Goal: Check status

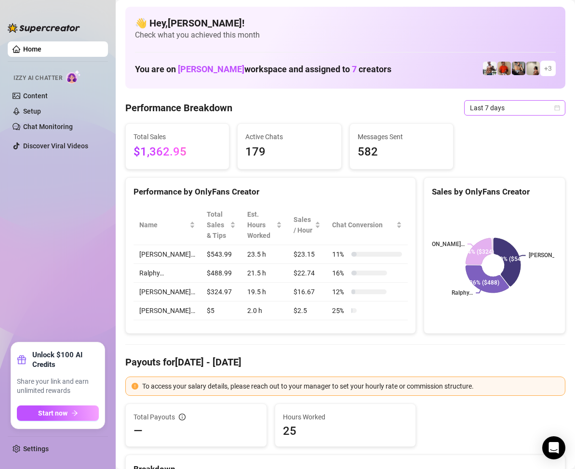
click at [555, 106] on icon "calendar" at bounding box center [557, 107] width 5 height 5
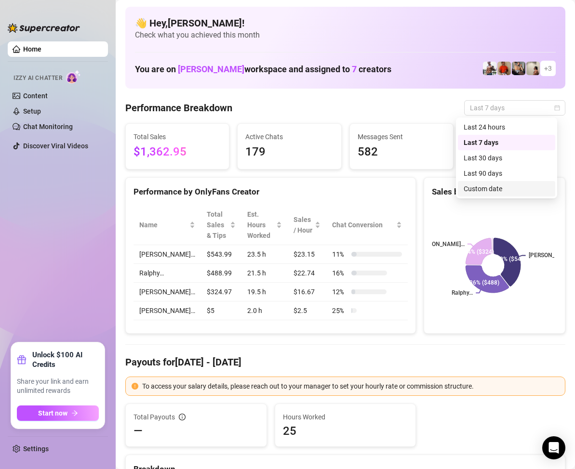
click at [503, 189] on div "Custom date" at bounding box center [507, 189] width 86 height 11
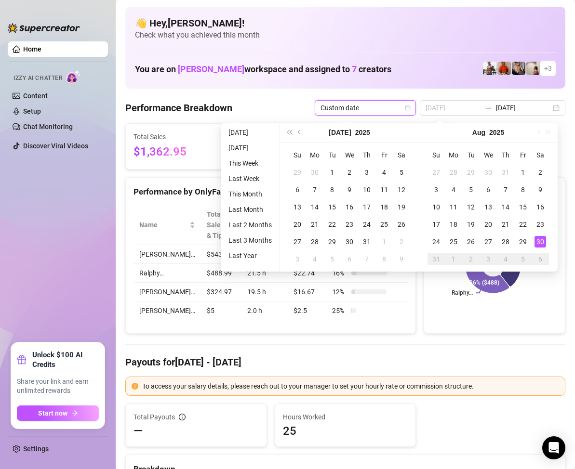
type input "[DATE]"
click at [543, 239] on div "30" at bounding box center [541, 242] width 12 height 12
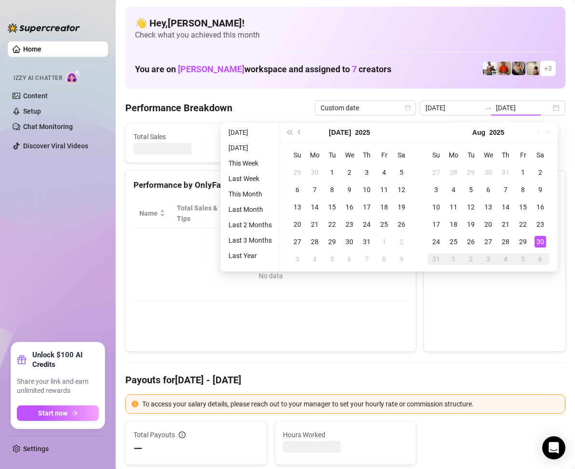
type input "[DATE]"
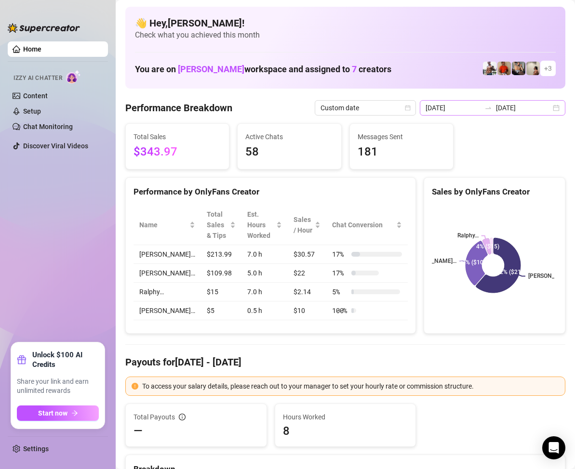
click at [550, 108] on div "[DATE] [DATE]" at bounding box center [493, 107] width 146 height 15
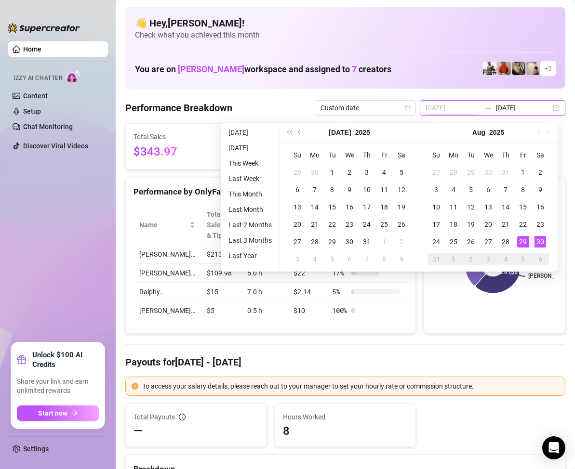
type input "[DATE]"
click at [521, 242] on div "29" at bounding box center [523, 242] width 12 height 12
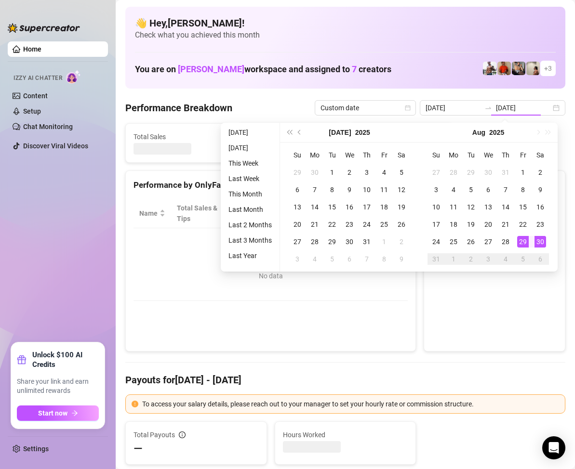
type input "[DATE]"
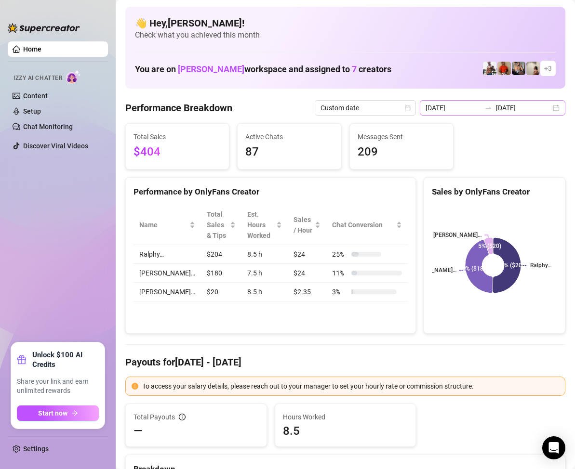
click at [549, 107] on div "[DATE] [DATE]" at bounding box center [493, 107] width 146 height 15
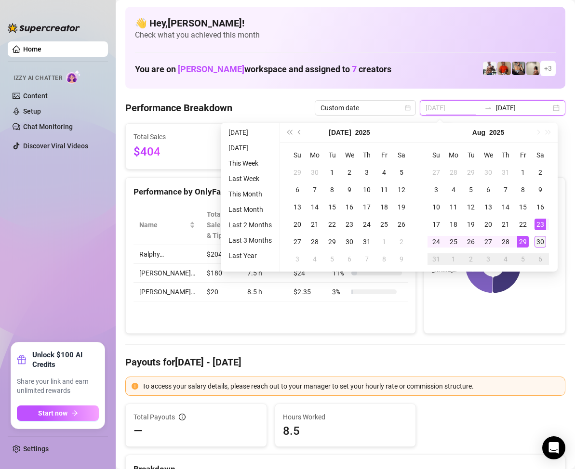
type input "[DATE]"
click at [540, 242] on div "30" at bounding box center [541, 242] width 12 height 12
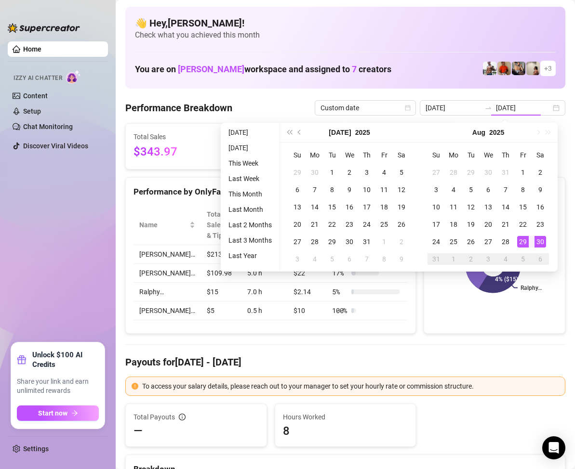
type input "[DATE]"
